Goal: Navigation & Orientation: Find specific page/section

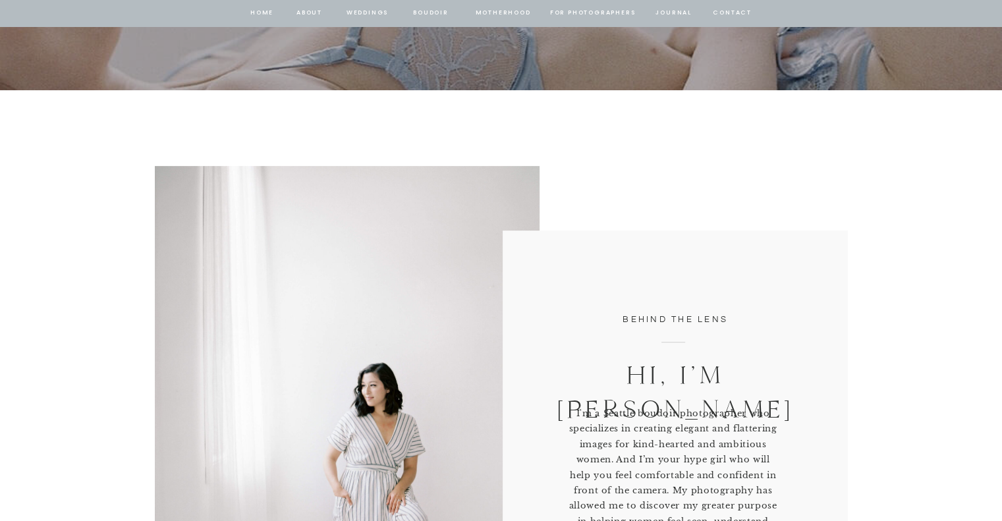
scroll to position [725, 0]
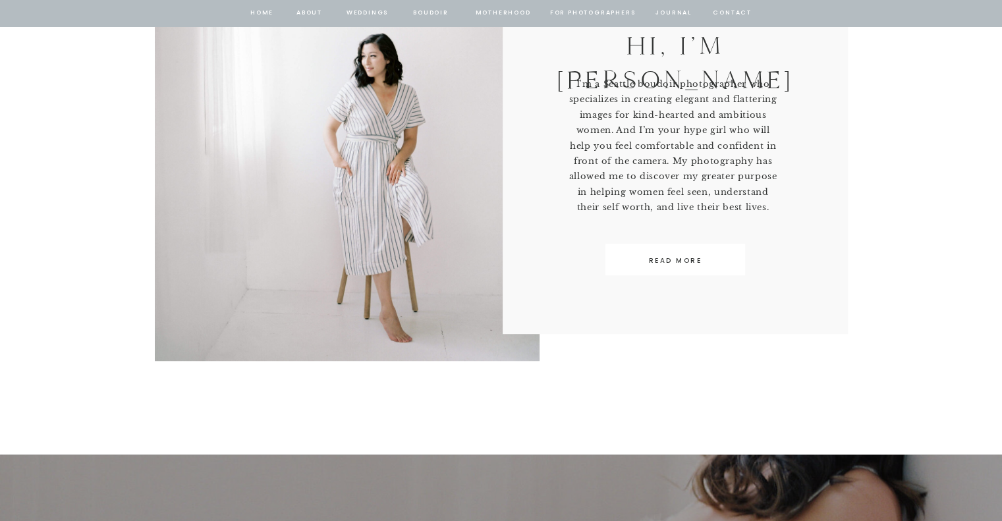
click at [427, 15] on nav "BOUDOIR" at bounding box center [432, 13] width 38 height 12
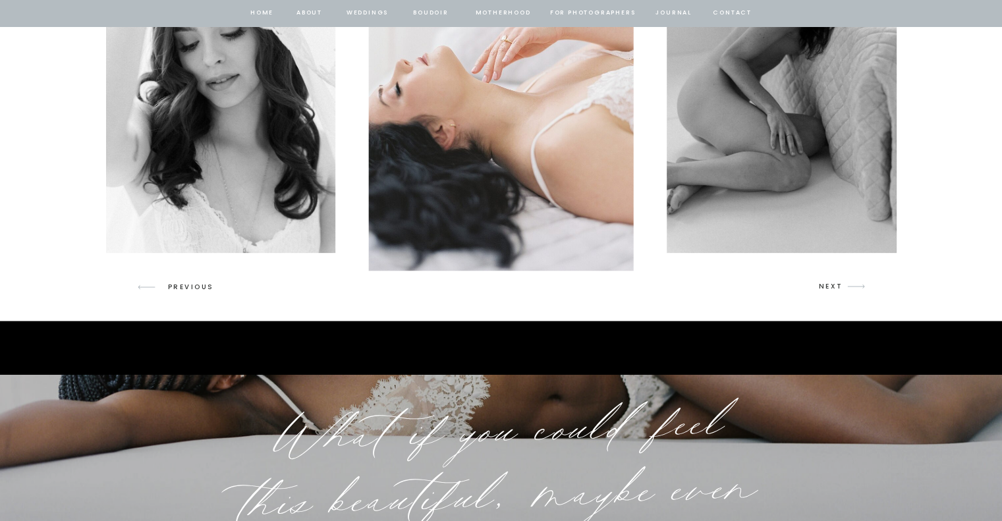
scroll to position [1911, 0]
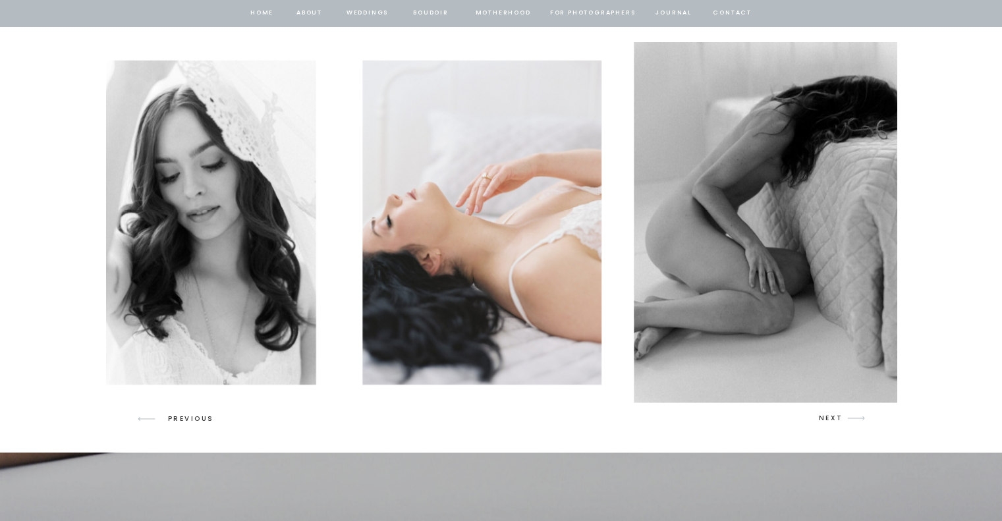
drag, startPoint x: 829, startPoint y: 126, endPoint x: 833, endPoint y: 409, distance: 283.4
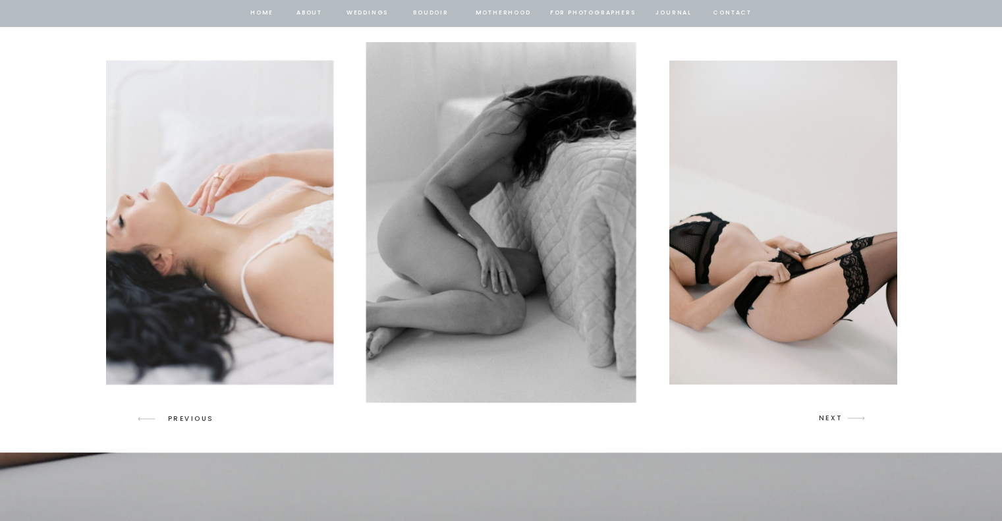
click at [833, 398] on div at bounding box center [501, 222] width 791 height 360
click at [822, 420] on p "NEXT" at bounding box center [831, 419] width 25 height 12
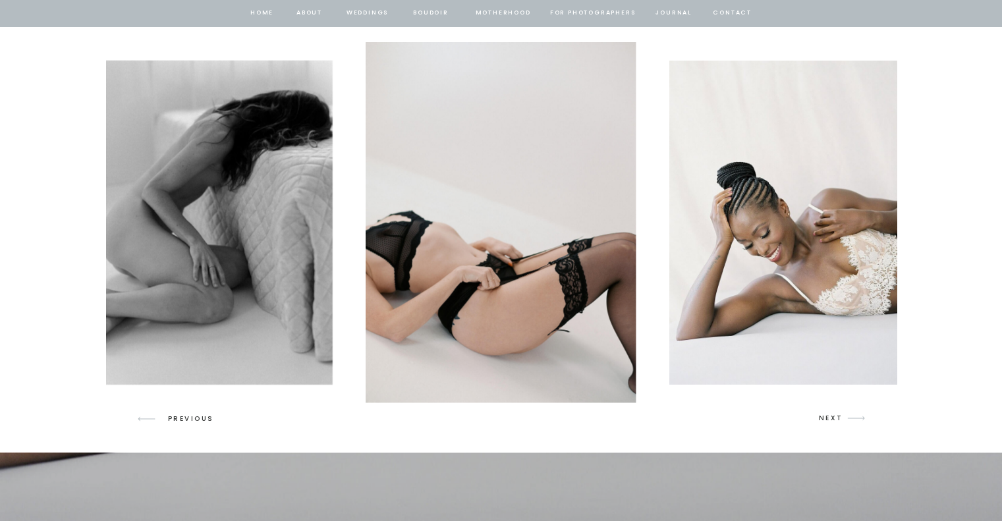
click at [824, 418] on p "NEXT" at bounding box center [831, 419] width 25 height 12
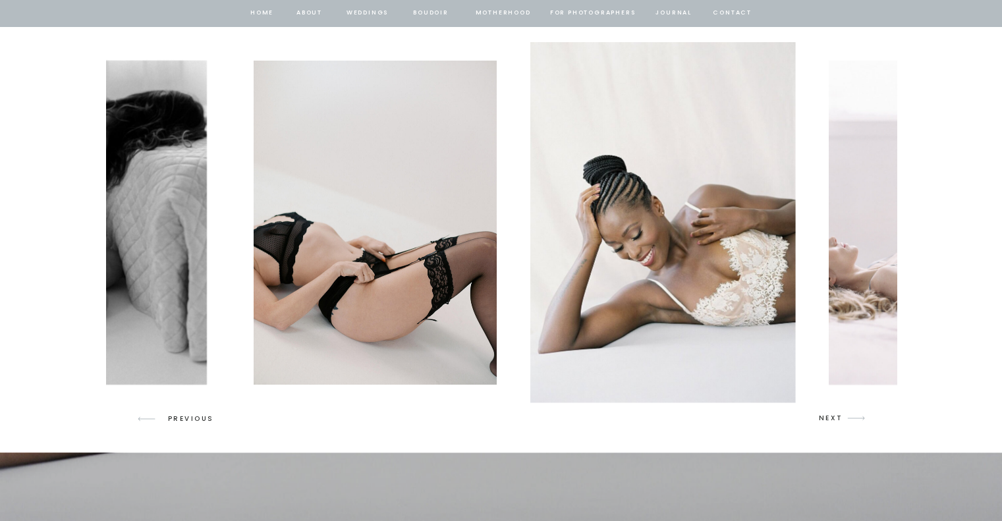
click at [824, 418] on p "NEXT" at bounding box center [831, 419] width 25 height 12
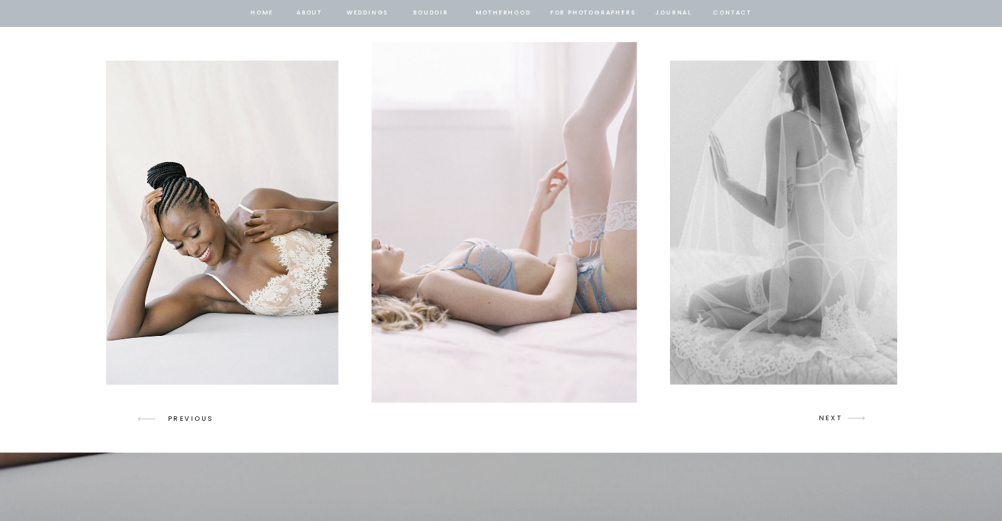
click at [824, 418] on p "NEXT" at bounding box center [831, 419] width 25 height 12
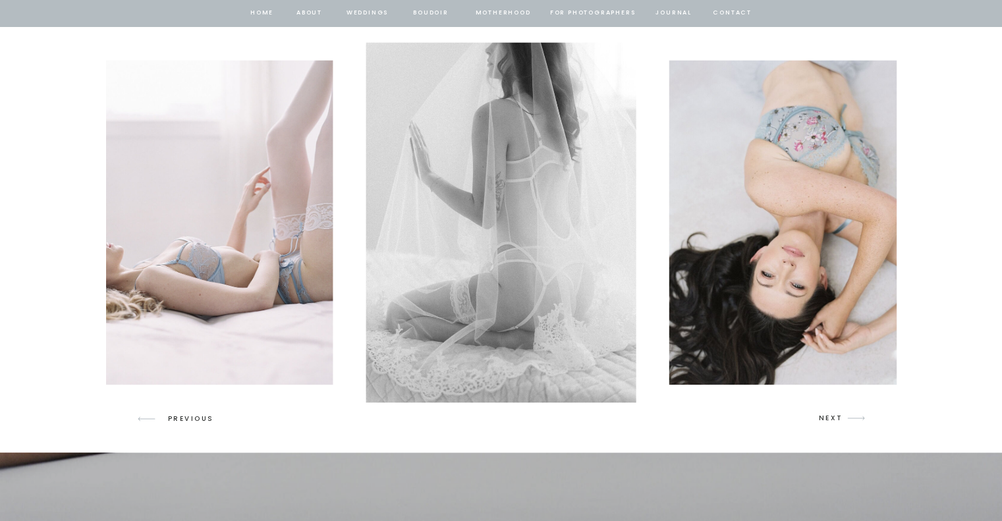
click at [824, 418] on p "NEXT" at bounding box center [831, 419] width 25 height 12
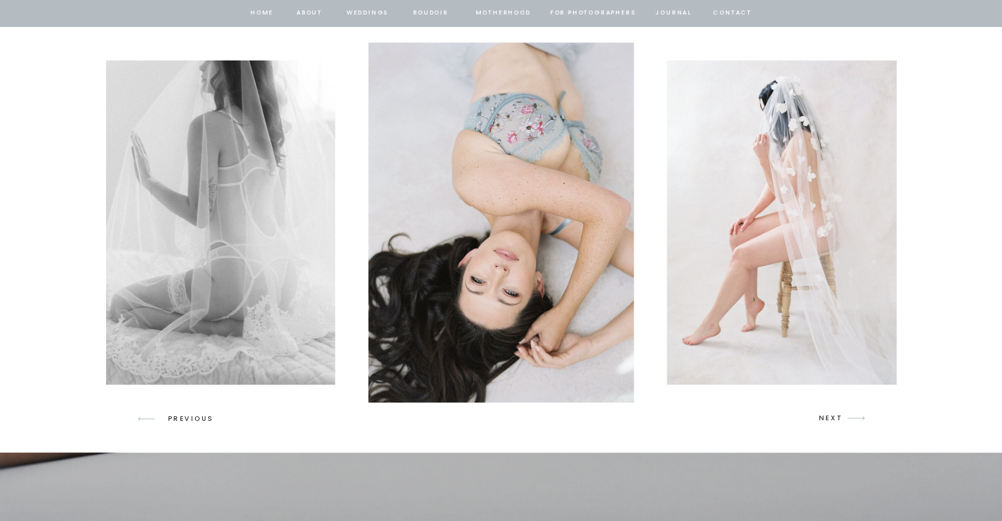
click at [845, 418] on icon "arrow" at bounding box center [856, 418] width 31 height 31
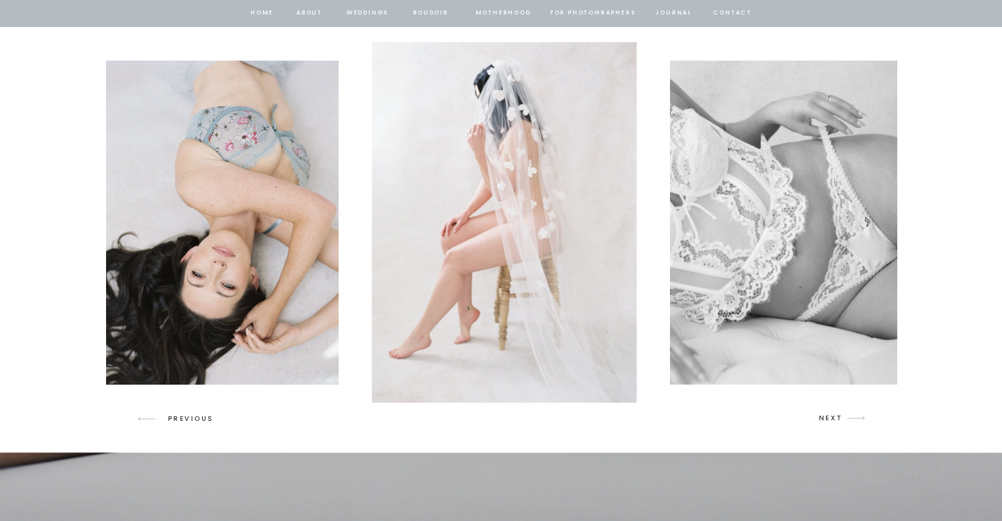
click at [845, 417] on icon "arrow" at bounding box center [856, 418] width 31 height 31
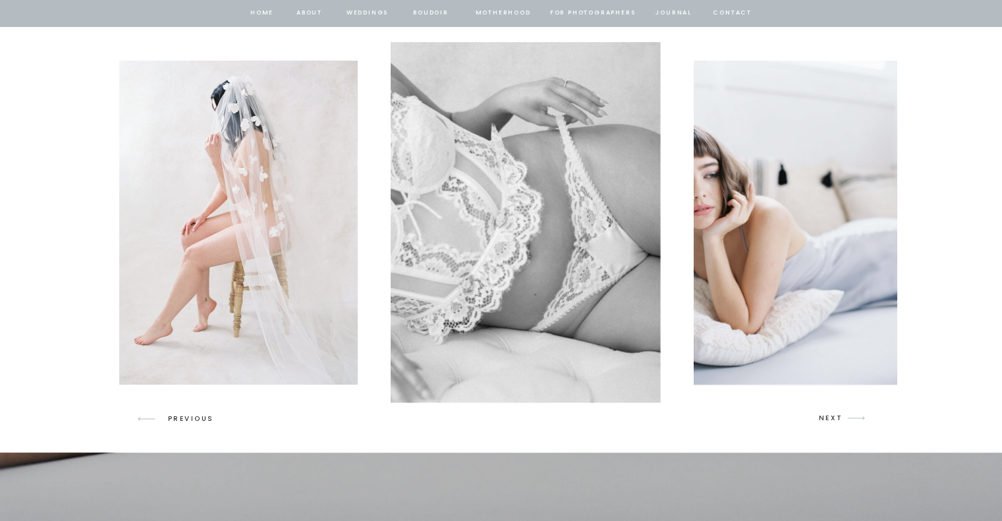
click at [845, 417] on icon "arrow" at bounding box center [856, 418] width 31 height 31
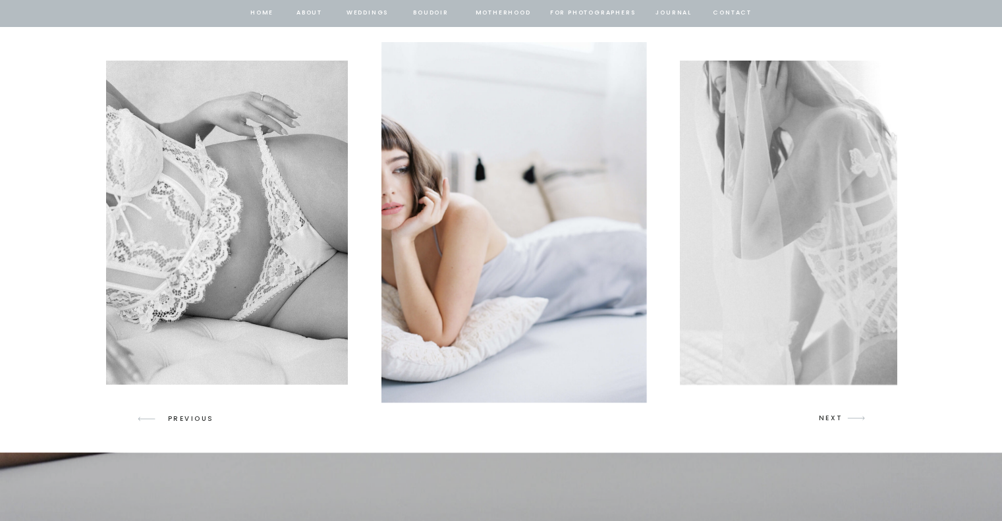
click at [845, 417] on icon "arrow" at bounding box center [856, 418] width 31 height 31
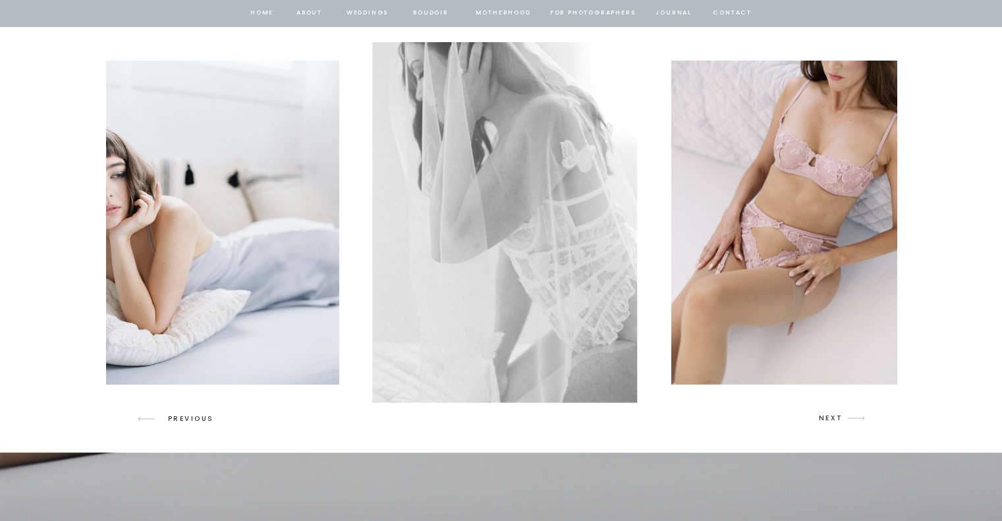
click at [845, 417] on icon "arrow" at bounding box center [856, 418] width 31 height 31
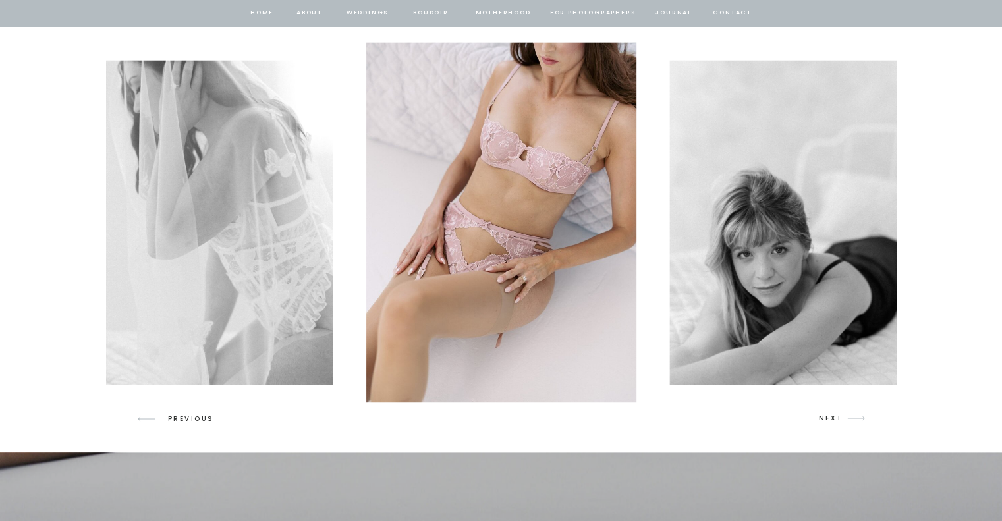
click at [845, 417] on icon "arrow" at bounding box center [856, 418] width 31 height 31
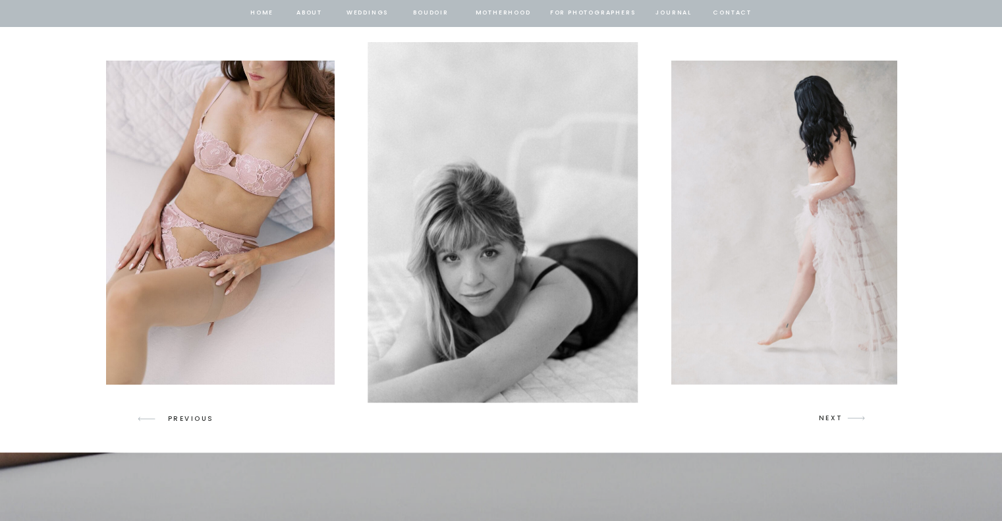
click at [845, 417] on icon "arrow" at bounding box center [856, 418] width 31 height 31
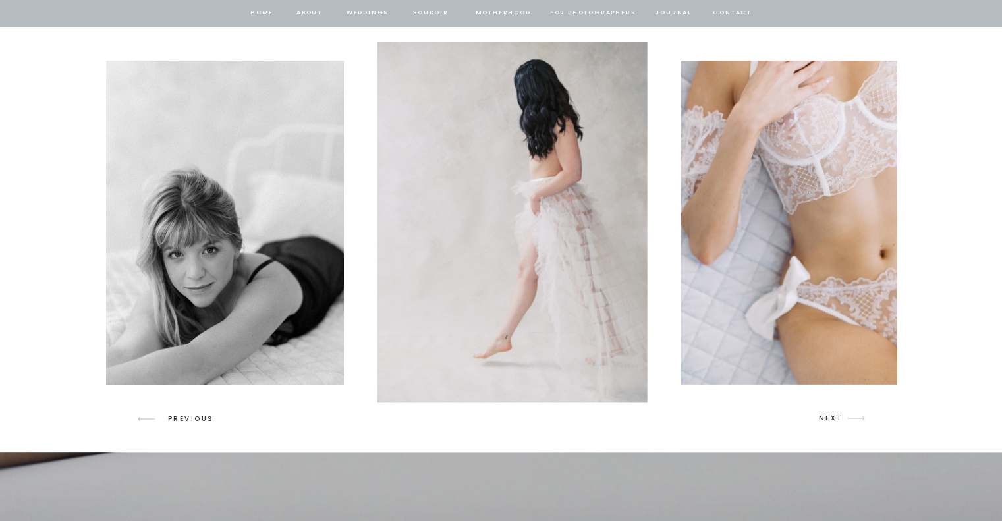
click at [845, 417] on icon "arrow" at bounding box center [856, 418] width 31 height 31
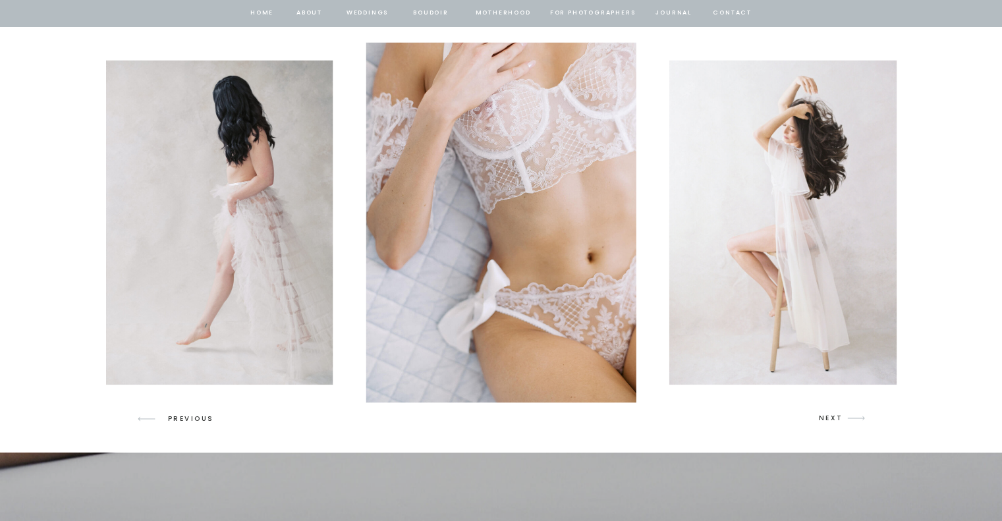
click at [833, 414] on p "NEXT" at bounding box center [831, 419] width 25 height 12
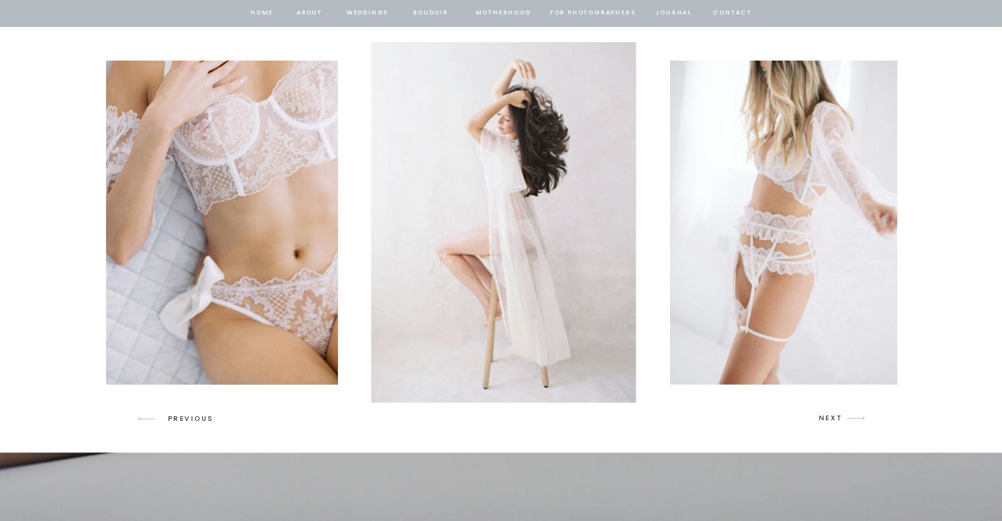
click at [833, 414] on p "NEXT" at bounding box center [831, 419] width 25 height 12
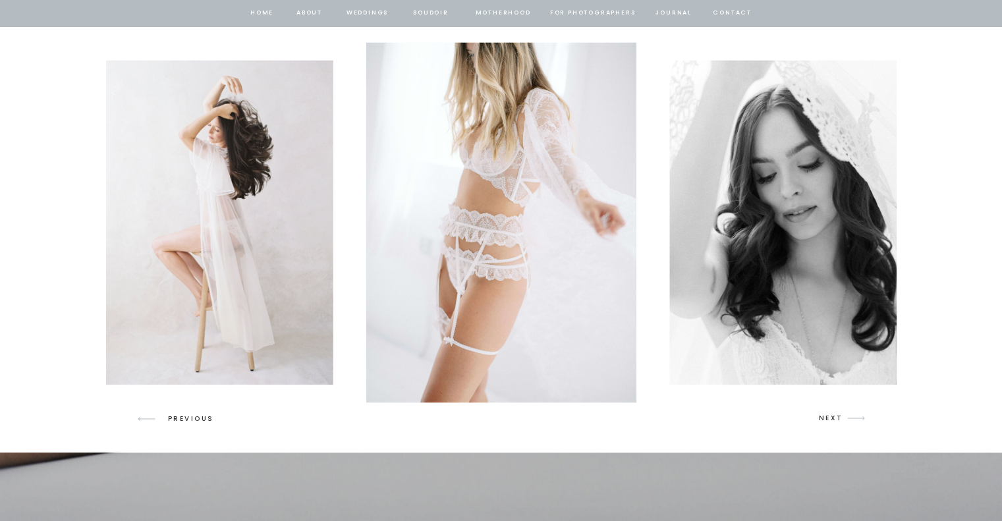
click at [819, 416] on p "NEXT" at bounding box center [831, 419] width 25 height 12
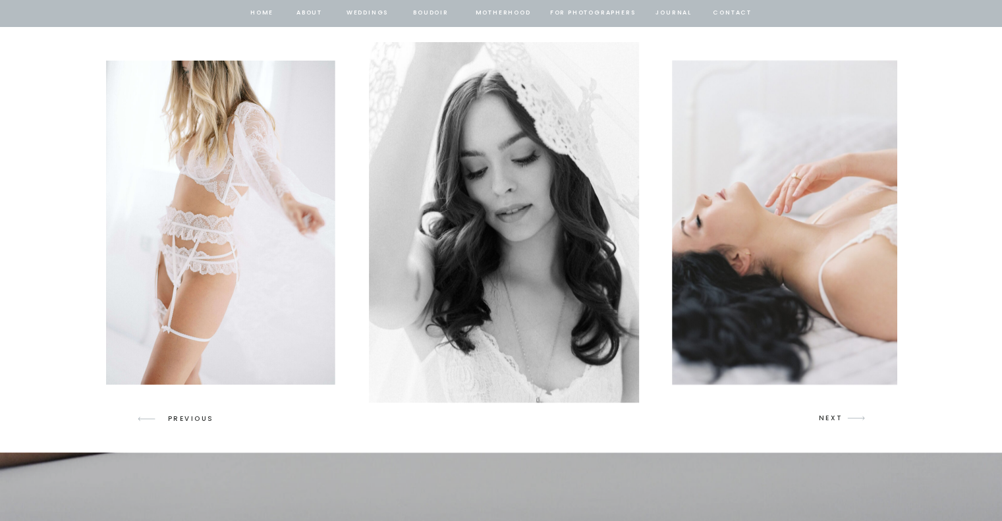
click at [819, 416] on p "NEXT" at bounding box center [831, 419] width 25 height 12
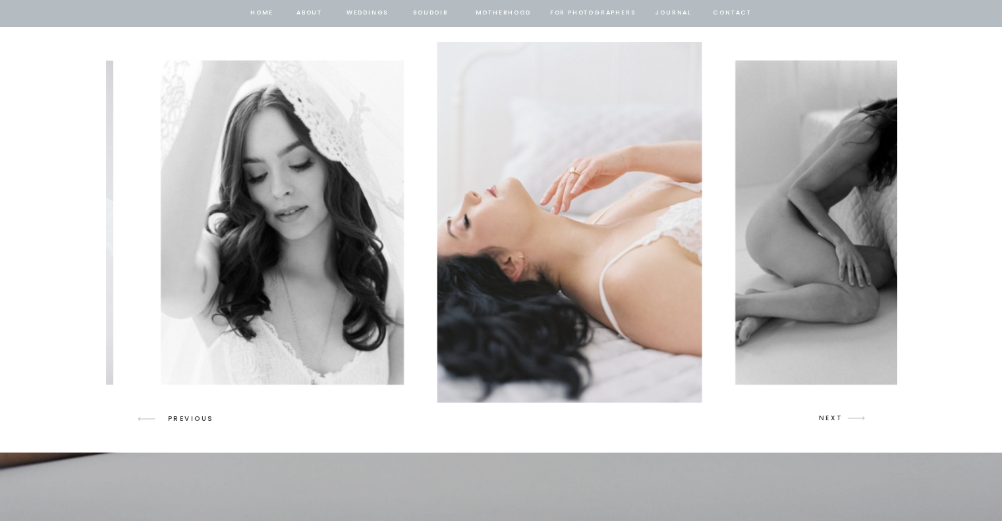
click at [819, 416] on p "NEXT" at bounding box center [831, 419] width 25 height 12
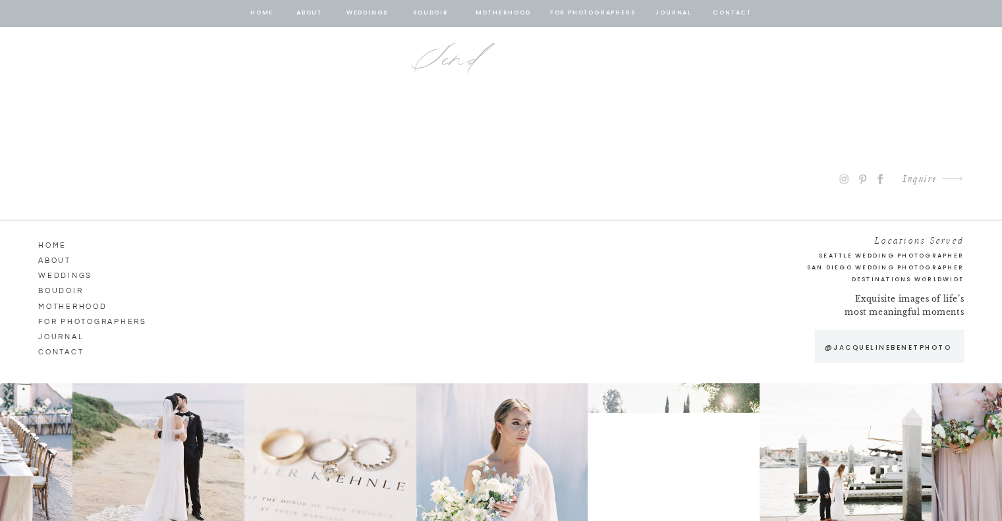
scroll to position [8709, 0]
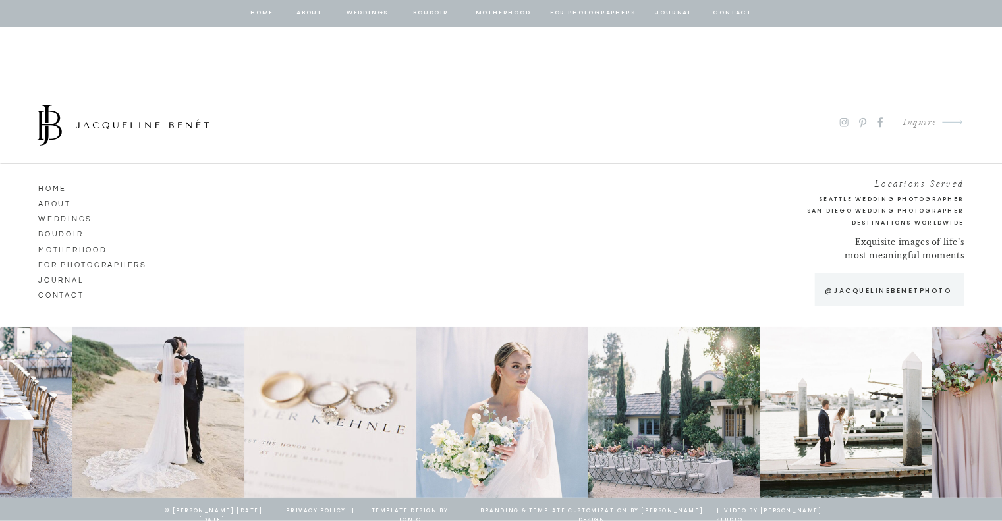
click at [67, 249] on nav "Motherhood" at bounding box center [75, 249] width 75 height 12
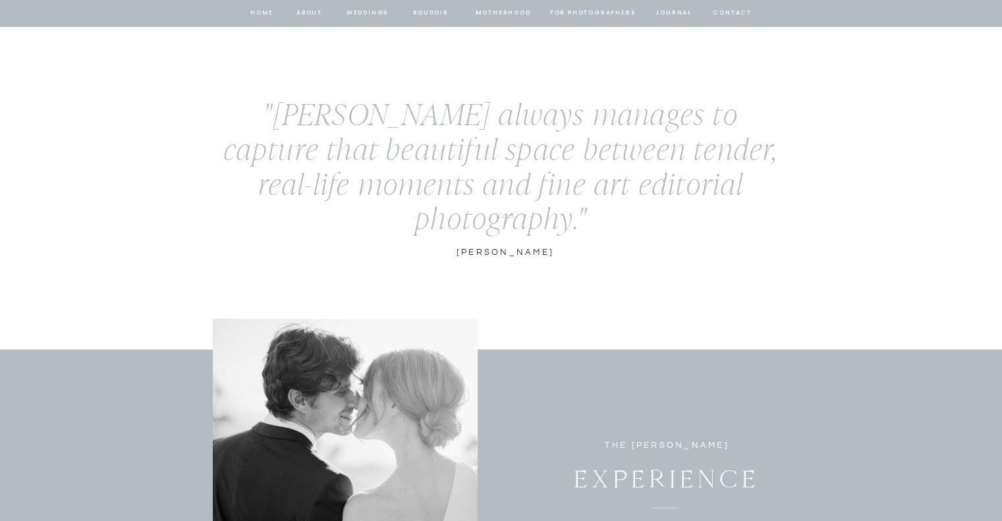
scroll to position [3091, 0]
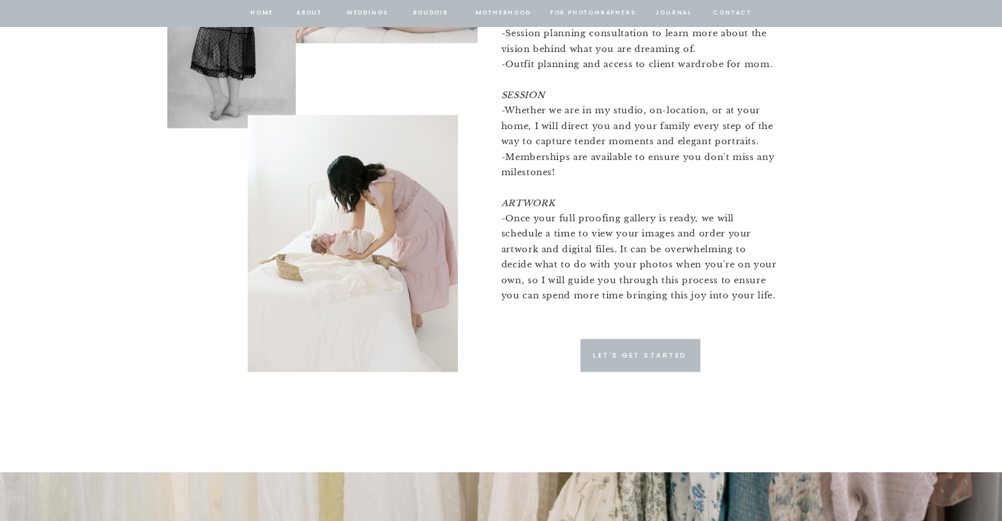
scroll to position [3295, 0]
